Goal: Task Accomplishment & Management: Manage account settings

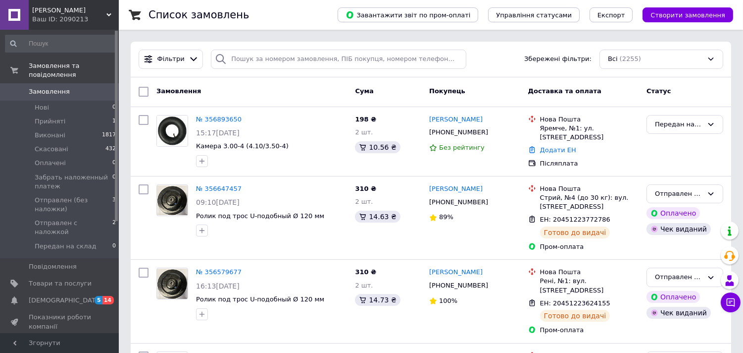
click at [72, 83] on link "Замовлення 0" at bounding box center [61, 91] width 122 height 17
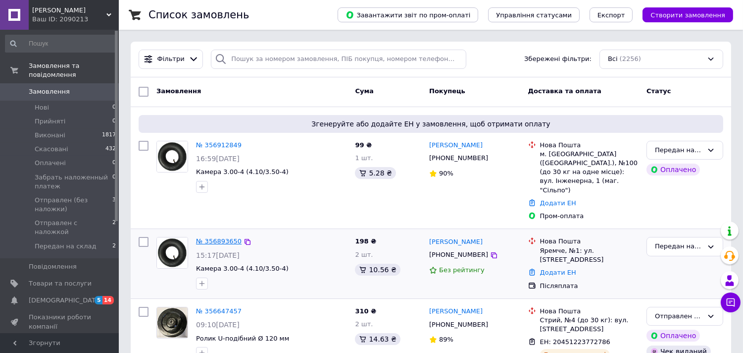
click at [227, 237] on link "№ 356893650" at bounding box center [219, 240] width 46 height 7
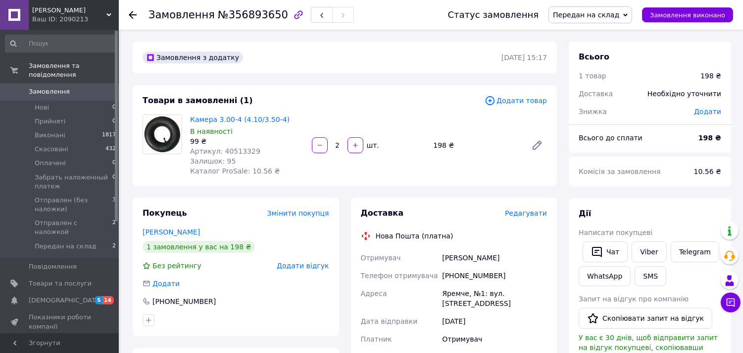
scroll to position [110, 0]
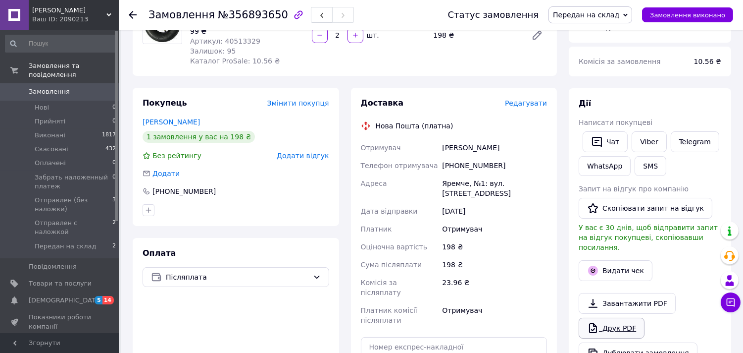
click at [631, 317] on link "Друк PDF" at bounding box center [612, 327] width 66 height 21
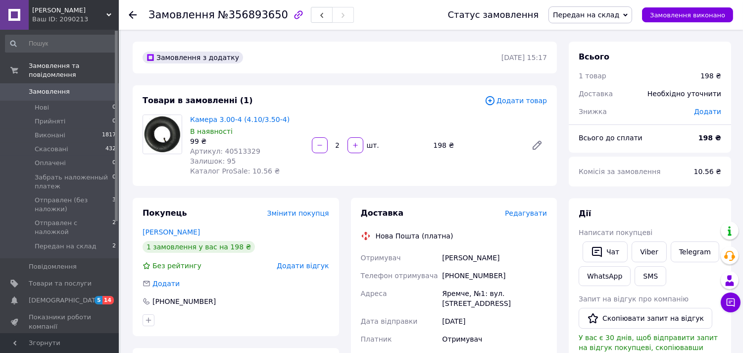
click at [46, 87] on span "Замовлення" at bounding box center [49, 91] width 41 height 9
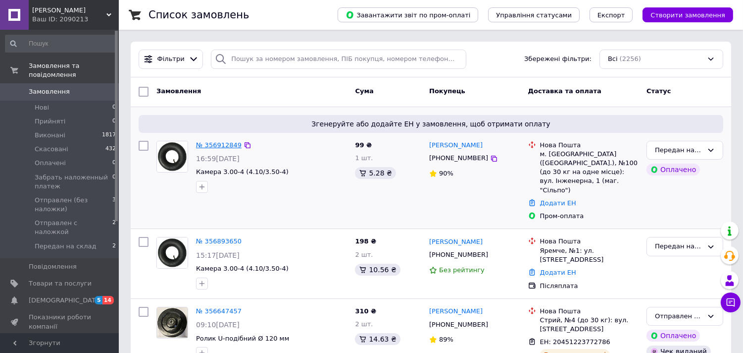
click at [219, 141] on link "№ 356912849" at bounding box center [219, 144] width 46 height 7
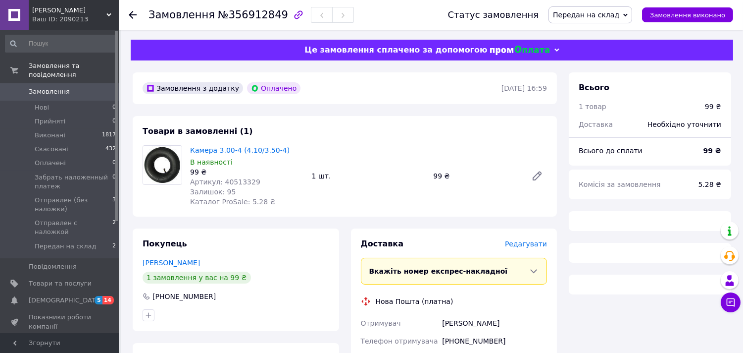
scroll to position [165, 0]
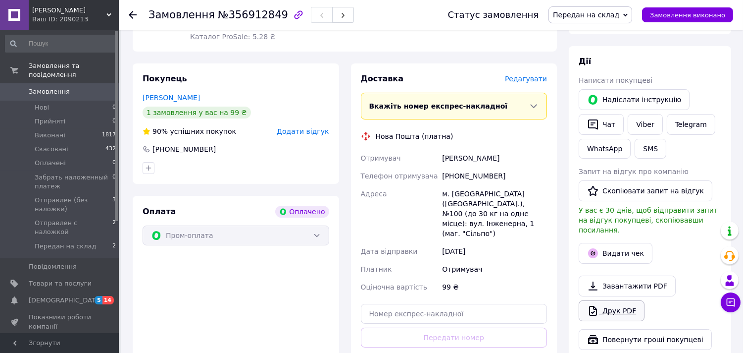
click at [632, 300] on link "Друк PDF" at bounding box center [612, 310] width 66 height 21
